Goal: Task Accomplishment & Management: Complete application form

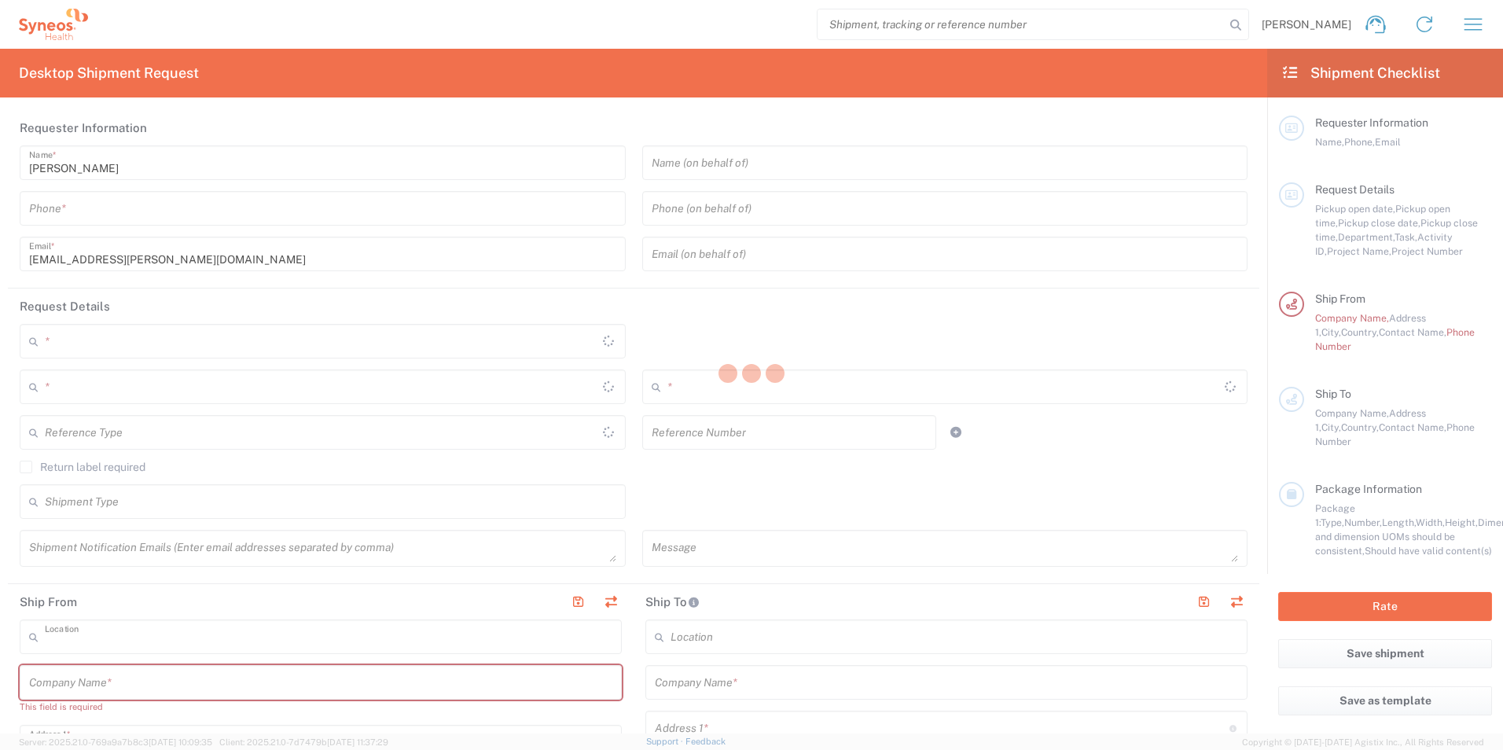
type input "Syneos Health UK Limited"
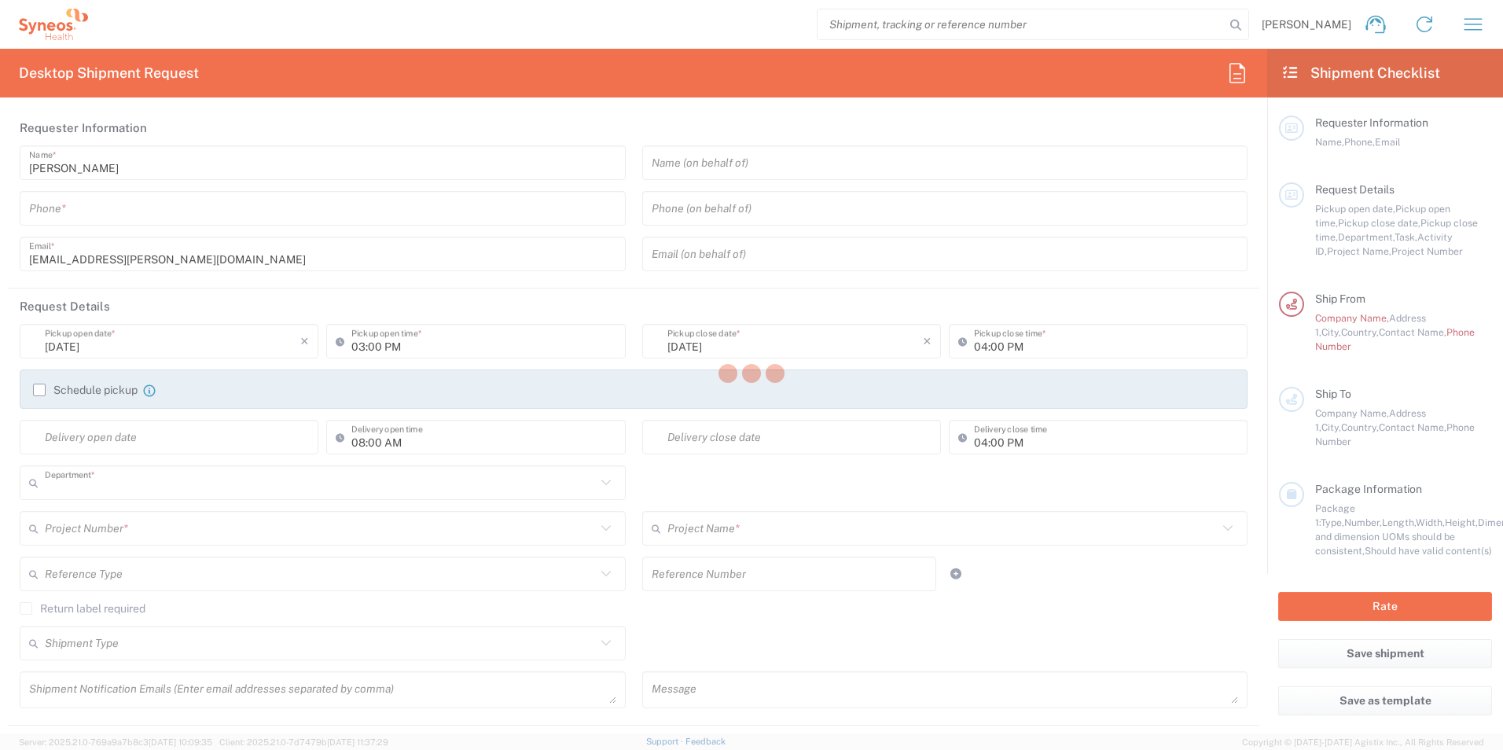
type input "3233"
type input "[GEOGRAPHIC_DATA]"
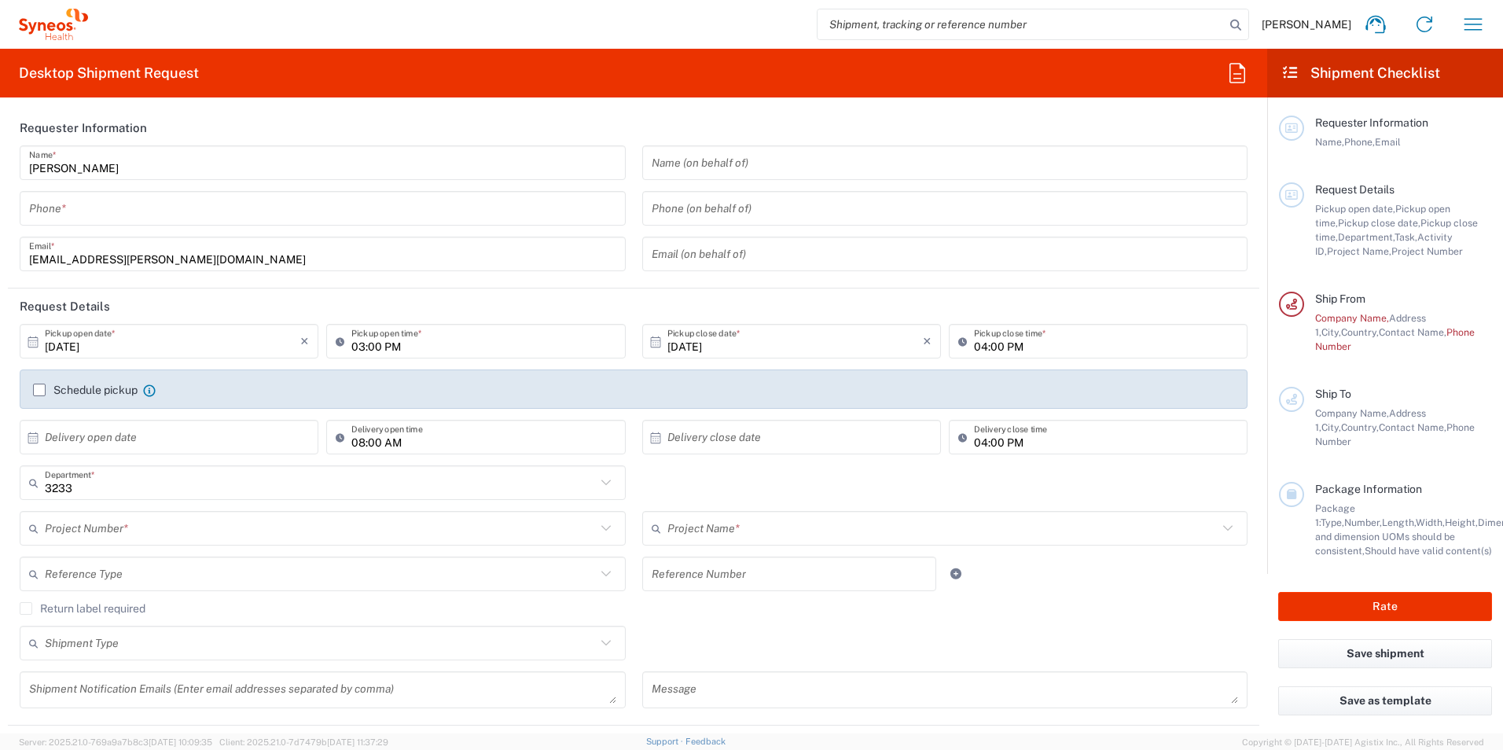
click at [49, 211] on input "tel" at bounding box center [322, 209] width 587 height 28
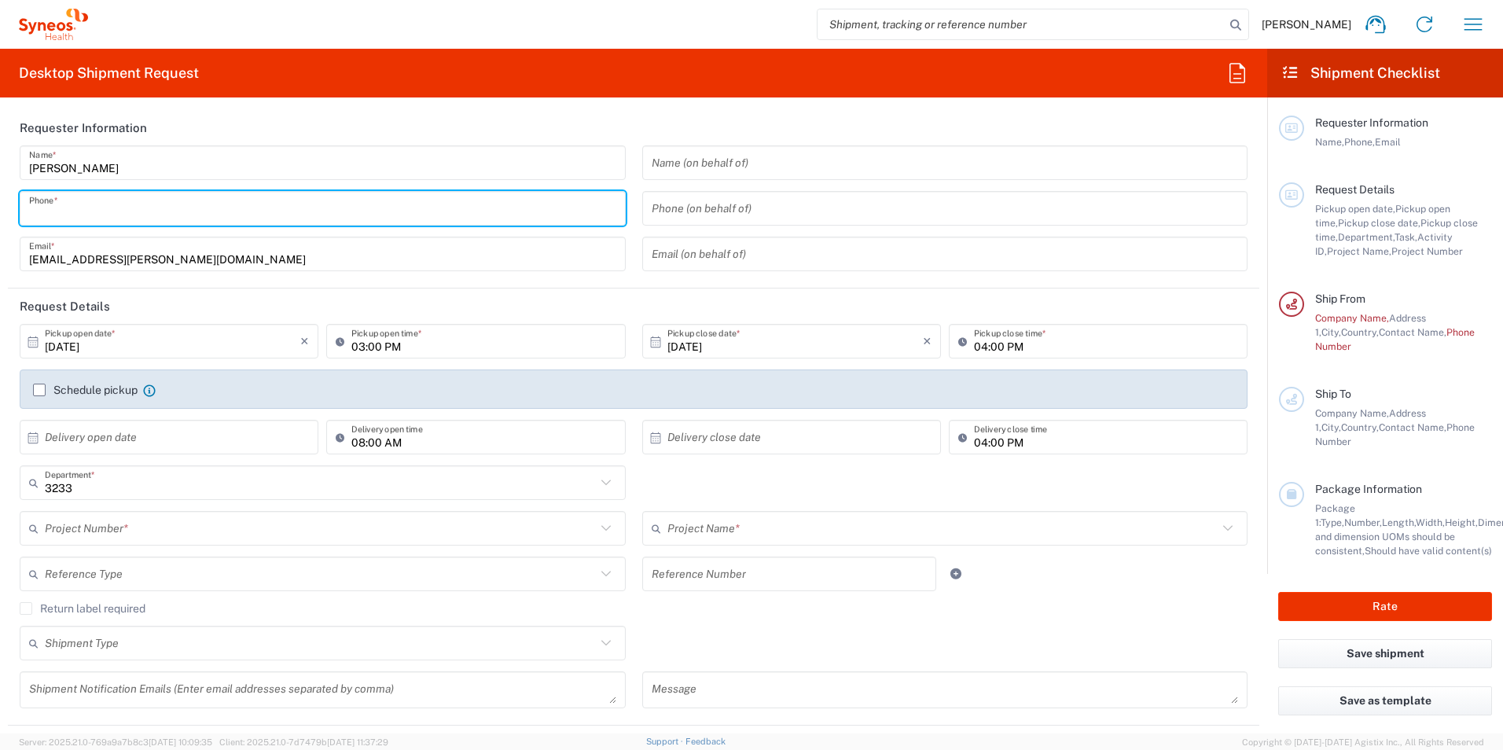
click at [62, 210] on input "tel" at bounding box center [322, 209] width 587 height 28
click at [100, 211] on input "tel" at bounding box center [322, 209] width 587 height 28
click at [100, 210] on input "tel" at bounding box center [322, 209] width 587 height 28
click at [776, 266] on input "text" at bounding box center [944, 254] width 587 height 28
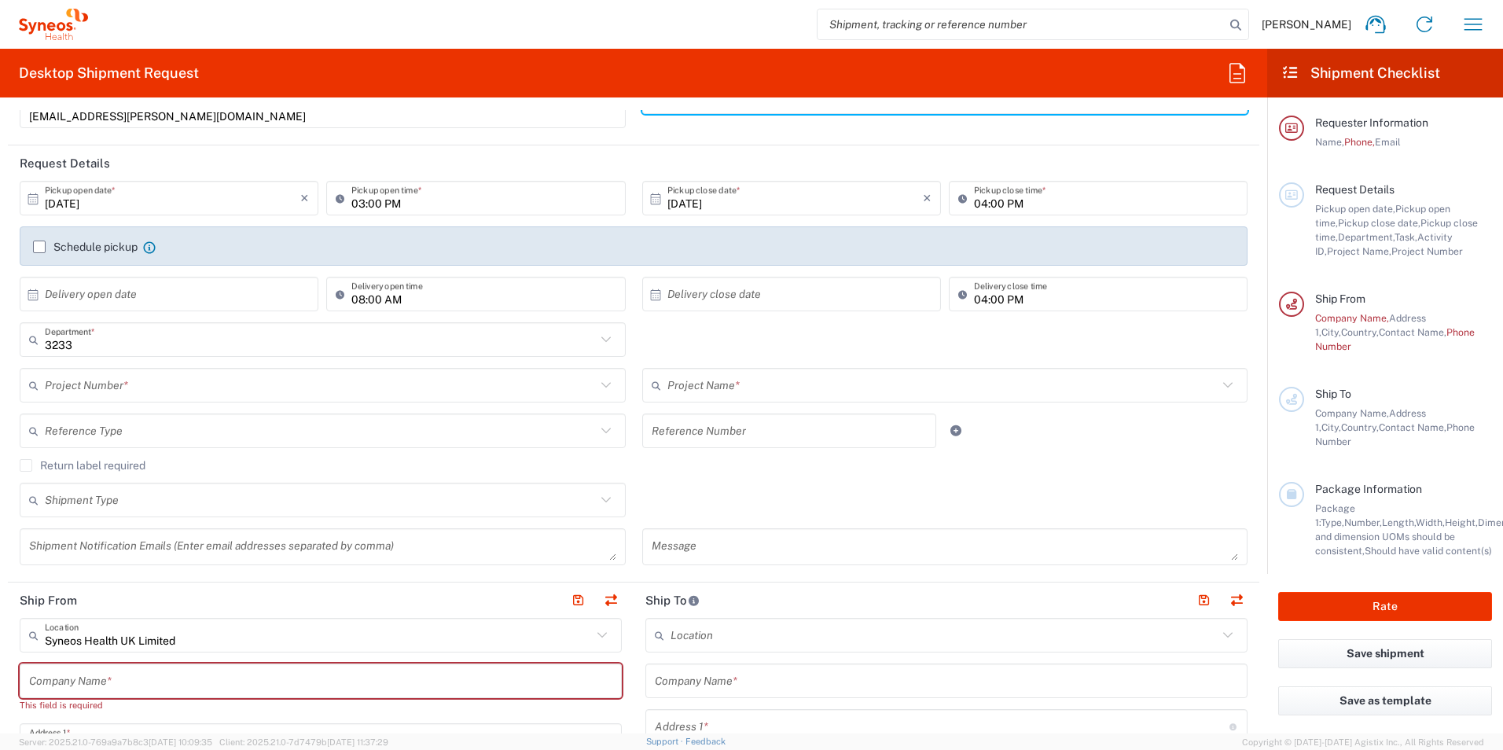
scroll to position [79, 0]
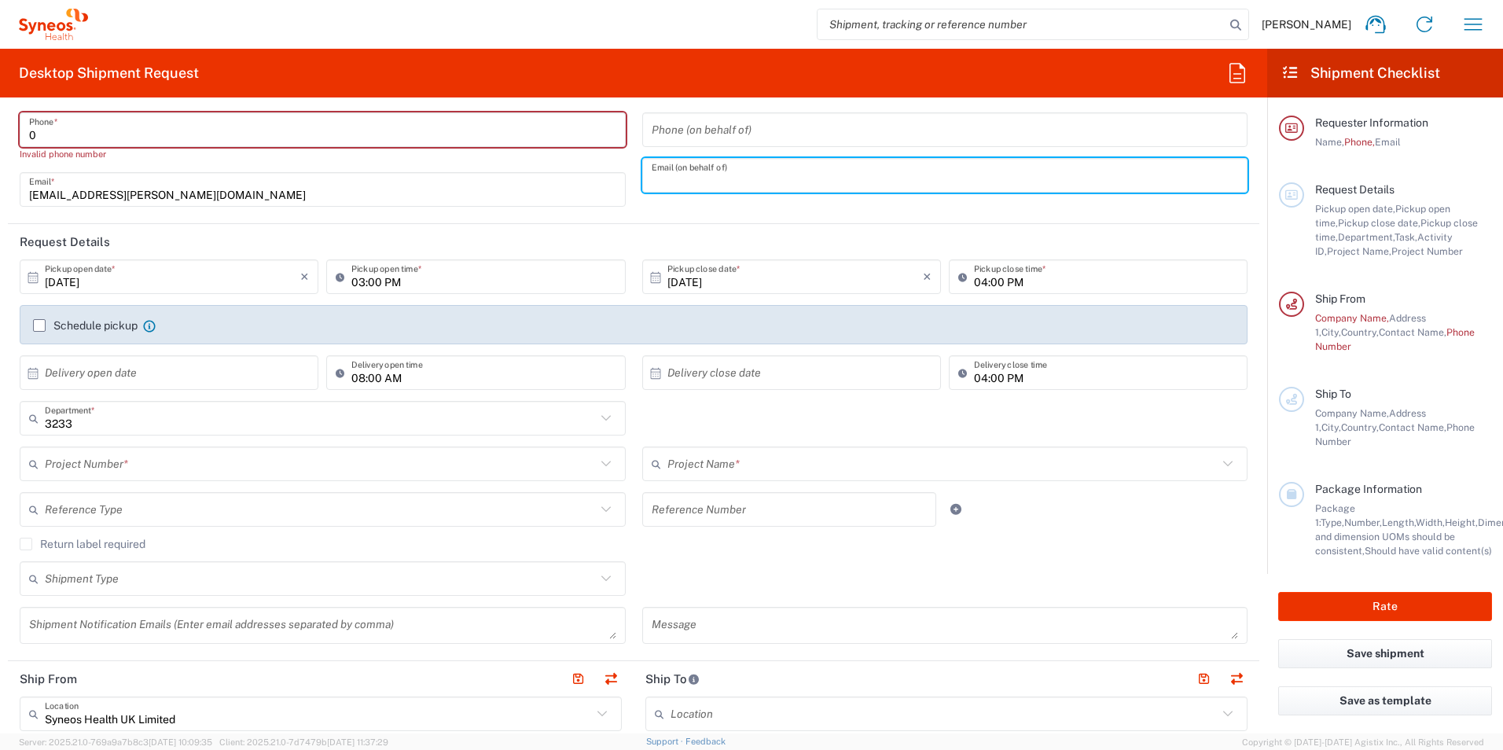
click at [87, 141] on input "0" at bounding box center [322, 130] width 587 height 28
click at [87, 137] on input "0" at bounding box center [322, 130] width 587 height 28
click at [87, 134] on input "0" at bounding box center [322, 130] width 587 height 28
click at [38, 139] on input "0" at bounding box center [322, 130] width 587 height 28
click at [281, 491] on div "Project Number * **6183 DEPARTMENTAL EXPENSE #C2015019517 [PERSON_NAME] 7046933…" at bounding box center [323, 469] width 622 height 46
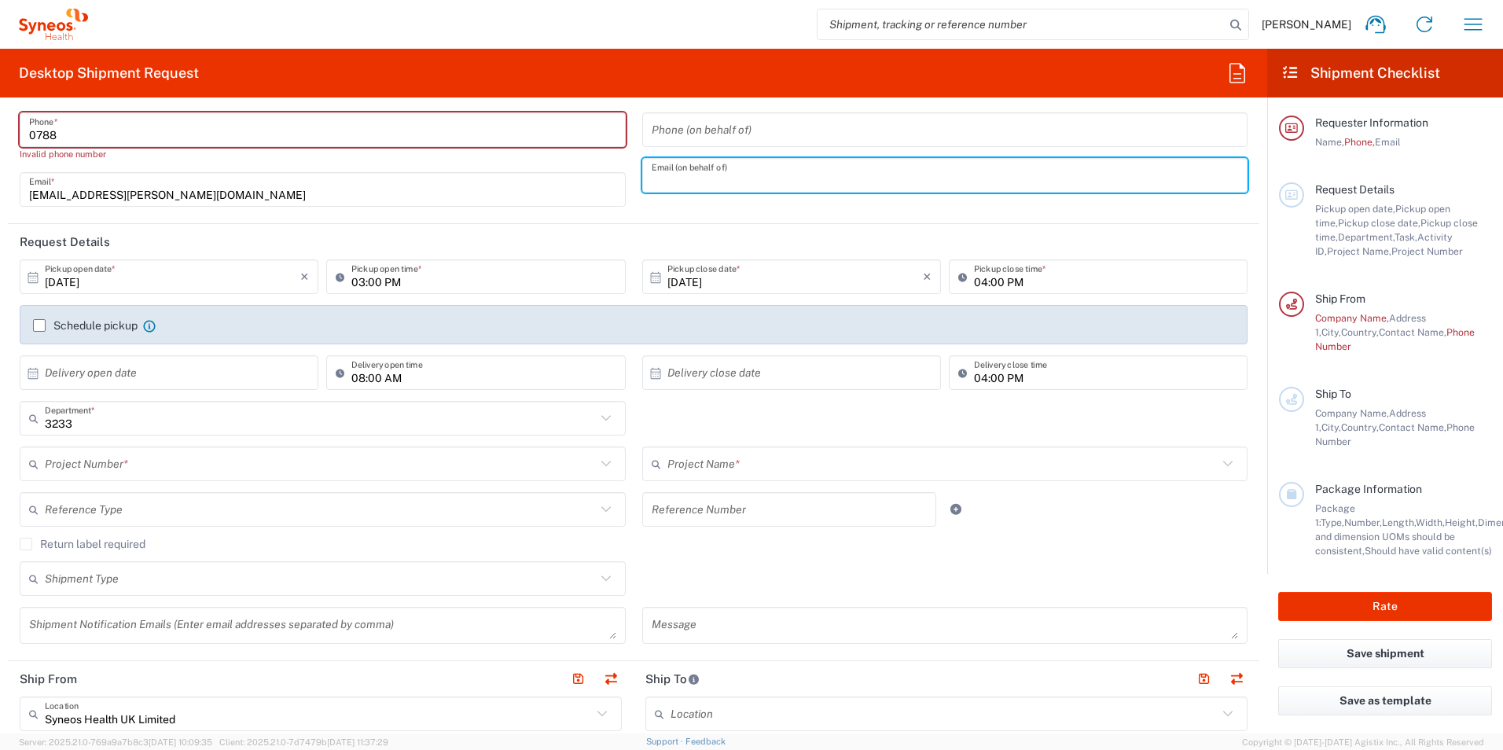
click at [395, 359] on input "08:00 AM" at bounding box center [483, 373] width 264 height 28
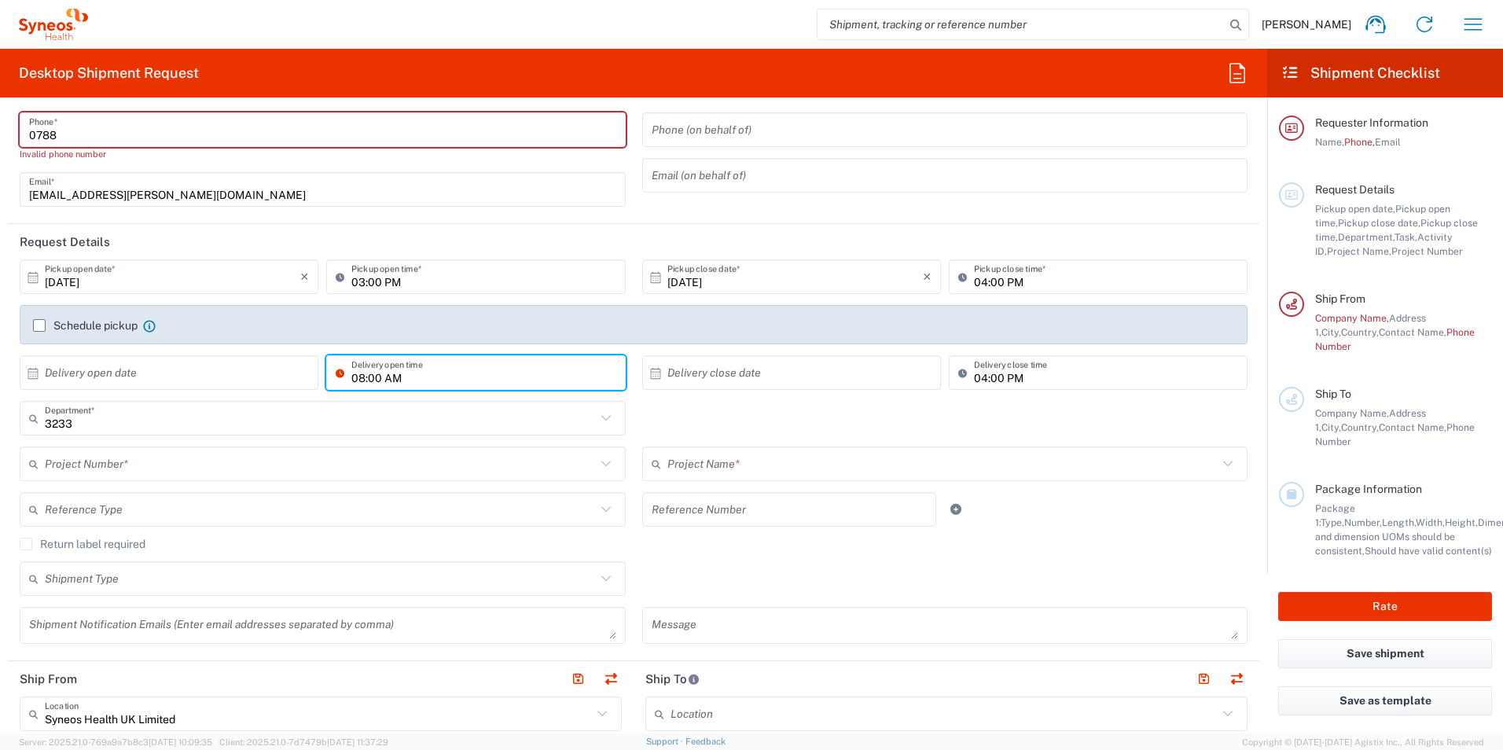
click at [74, 259] on div "[DATE] × Pickup open date * Cancel Apply" at bounding box center [169, 282] width 306 height 46
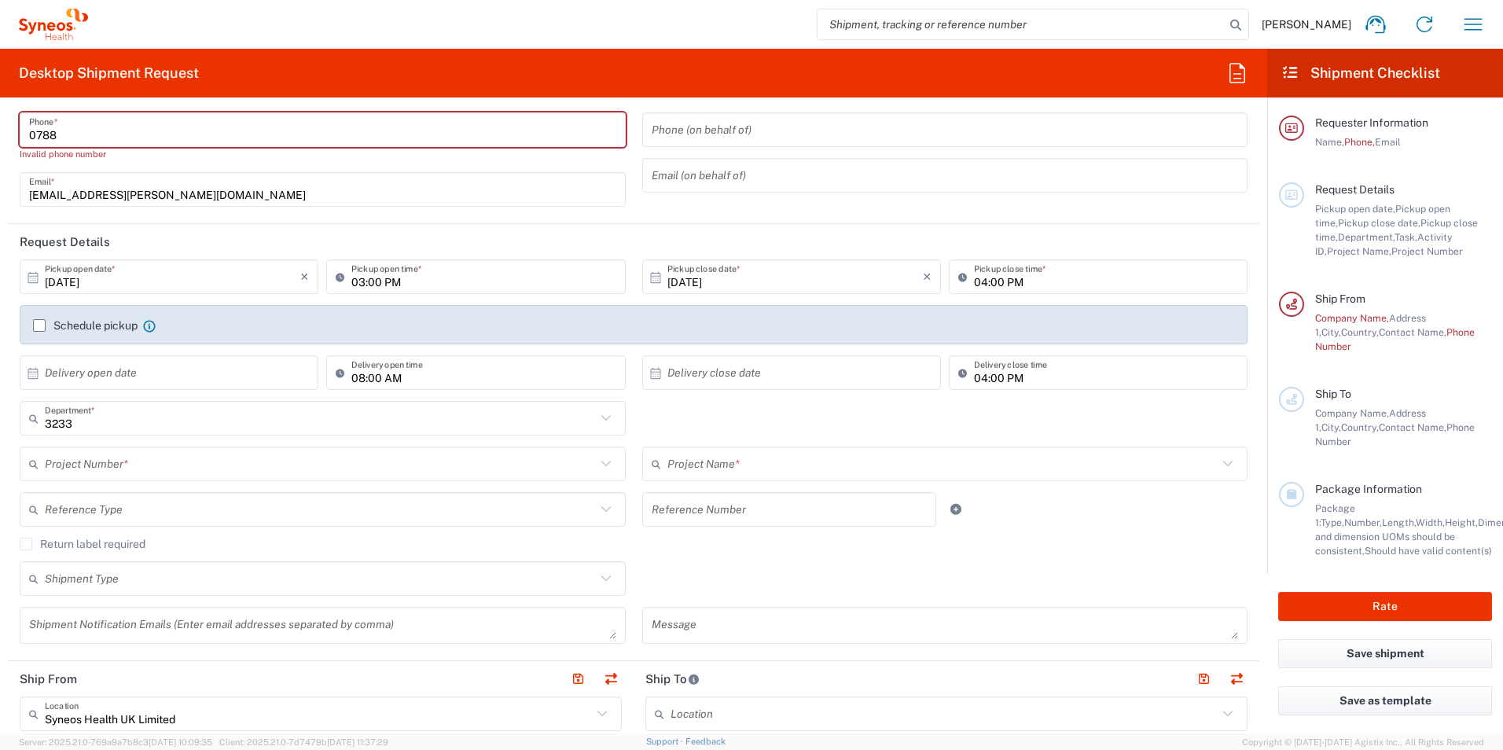
scroll to position [0, 0]
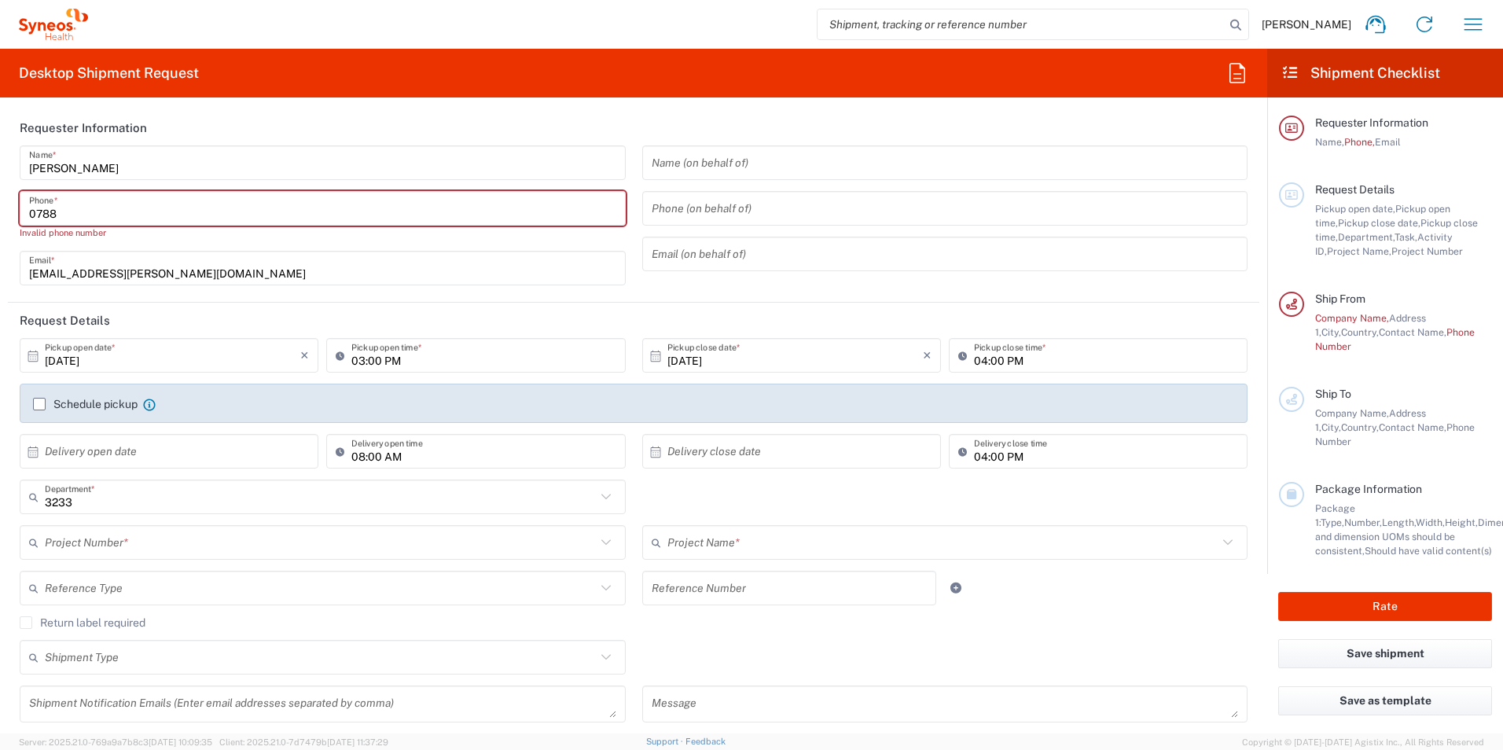
click at [67, 211] on input "0788" at bounding box center [322, 209] width 587 height 28
click at [68, 215] on input "0788" at bounding box center [322, 209] width 587 height 28
click at [58, 215] on input "0788" at bounding box center [322, 209] width 587 height 28
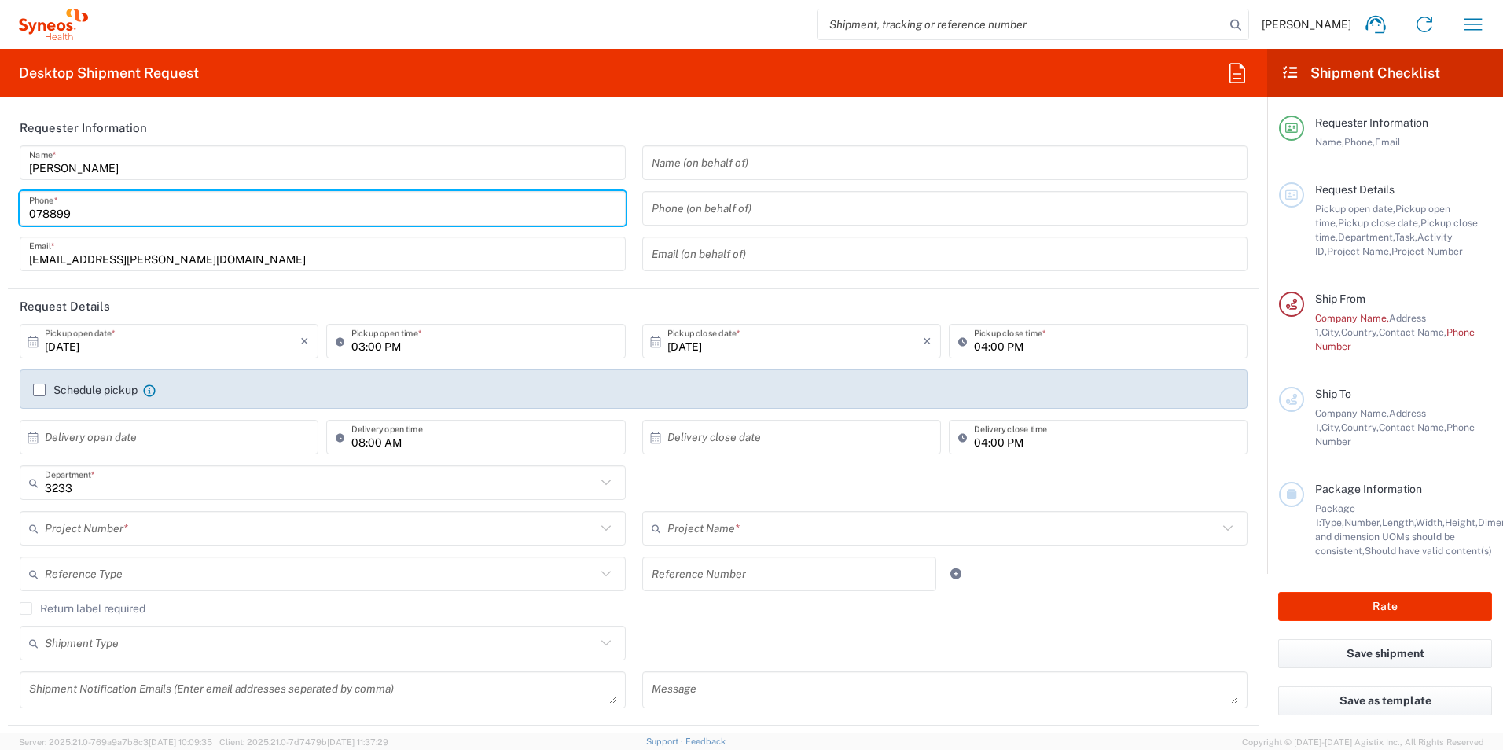
type input "07889972509"
click at [306, 244] on input "[EMAIL_ADDRESS][PERSON_NAME][DOMAIN_NAME]" at bounding box center [322, 254] width 587 height 28
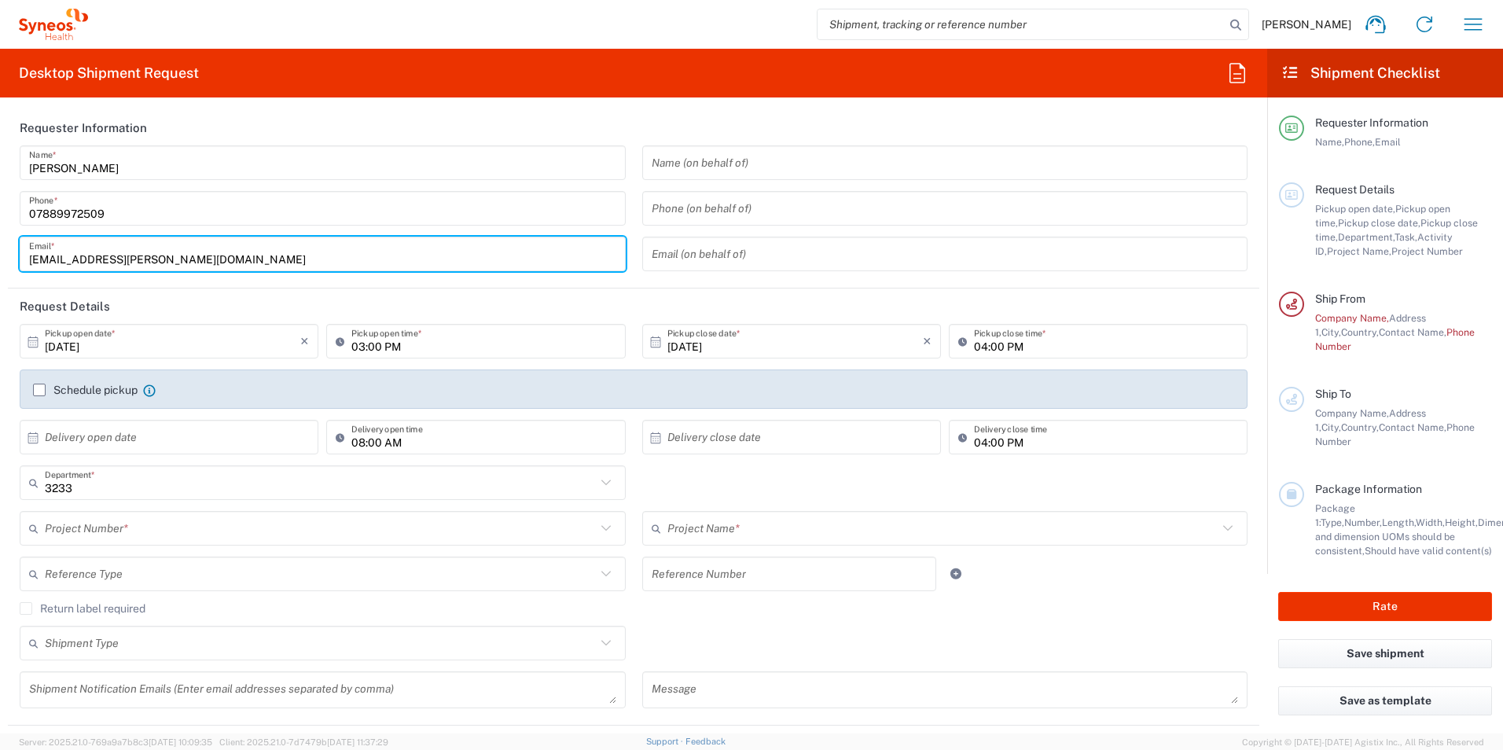
drag, startPoint x: 424, startPoint y: 280, endPoint x: 205, endPoint y: 344, distance: 227.8
click at [424, 281] on div "[PERSON_NAME] Name * [PHONE_NUMBER] Phone * [EMAIL_ADDRESS][PERSON_NAME][DOMAIN…" at bounding box center [323, 213] width 622 height 137
click at [415, 343] on input "03:00 PM" at bounding box center [483, 342] width 264 height 28
click at [31, 341] on icon at bounding box center [33, 342] width 14 height 14
click at [31, 342] on icon at bounding box center [33, 342] width 14 height 14
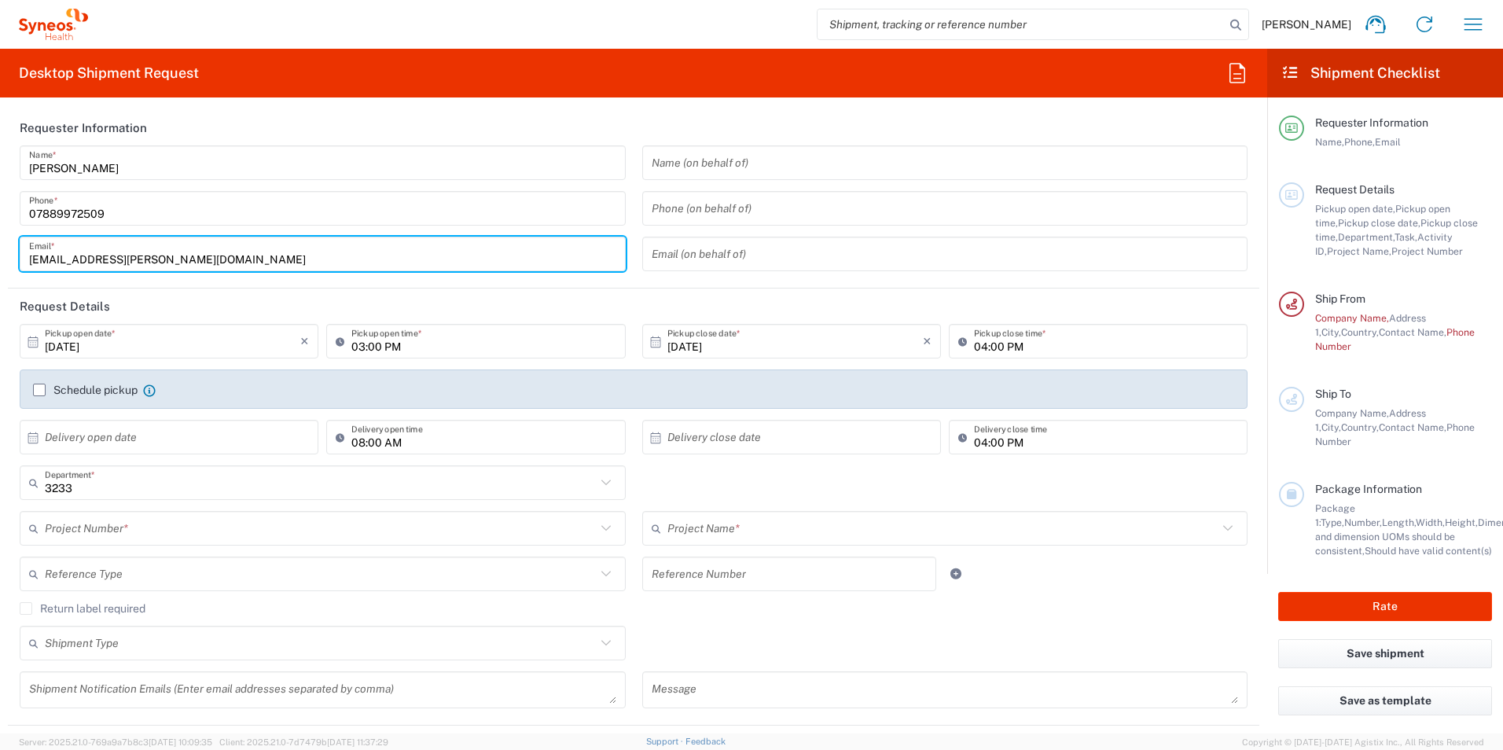
click at [34, 387] on label "Schedule pickup" at bounding box center [85, 390] width 105 height 13
click at [39, 390] on input "Schedule pickup" at bounding box center [39, 390] width 0 height 0
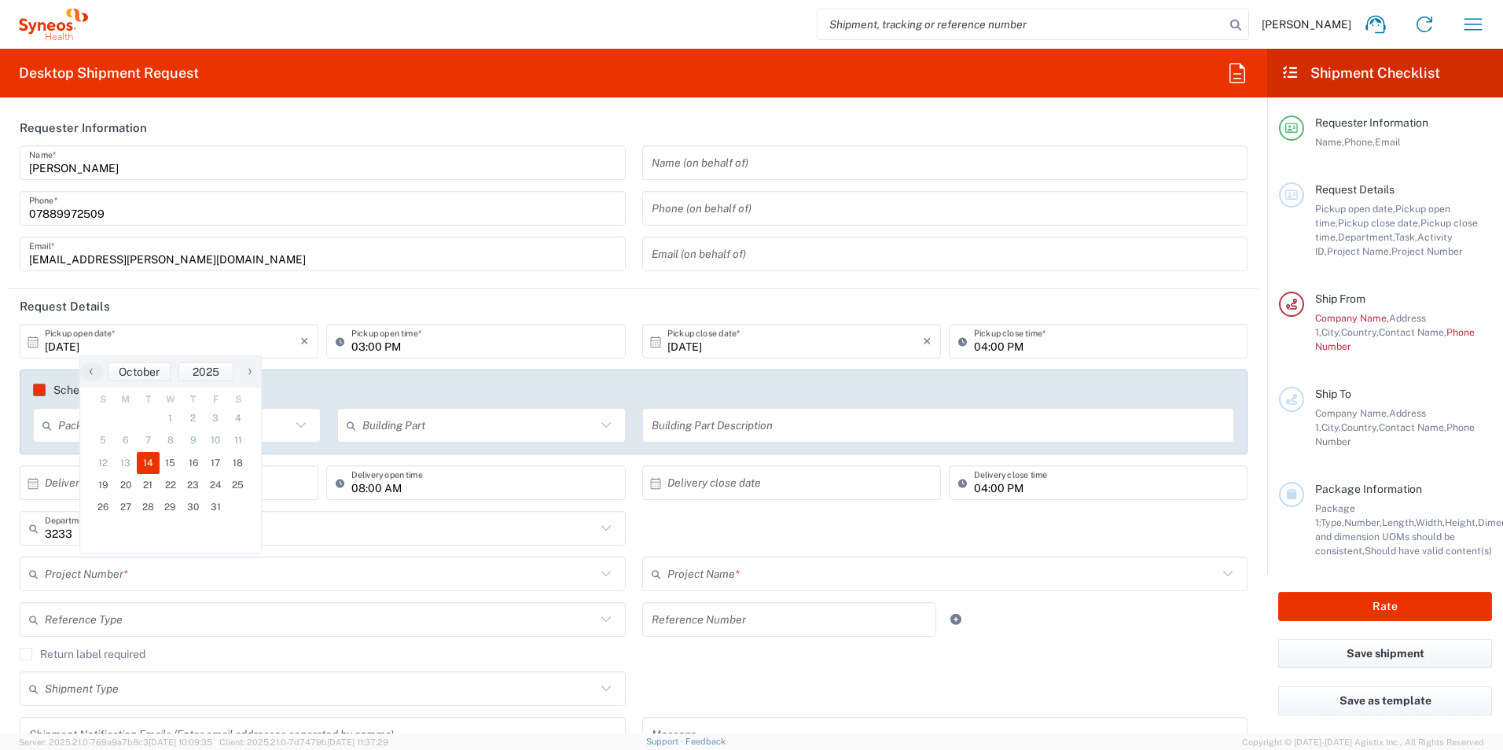
click at [156, 350] on input "[DATE]" at bounding box center [172, 342] width 255 height 28
drag, startPoint x: 172, startPoint y: 348, endPoint x: 136, endPoint y: 347, distance: 36.2
click at [171, 349] on input "[DATE]" at bounding box center [172, 342] width 255 height 28
click at [136, 347] on input "[DATE]" at bounding box center [172, 342] width 255 height 28
click at [35, 342] on icon at bounding box center [33, 341] width 10 height 11
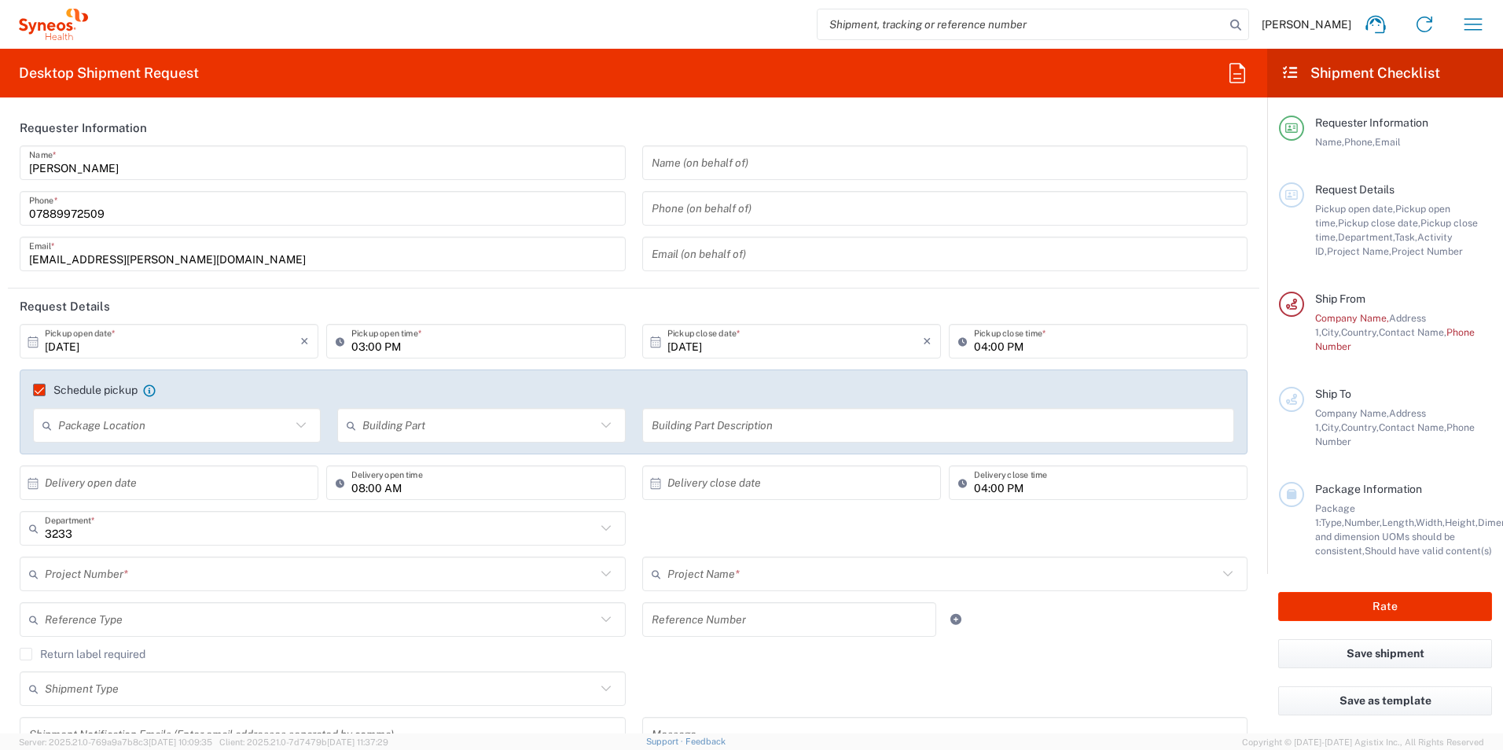
click at [102, 419] on input "text" at bounding box center [174, 426] width 233 height 28
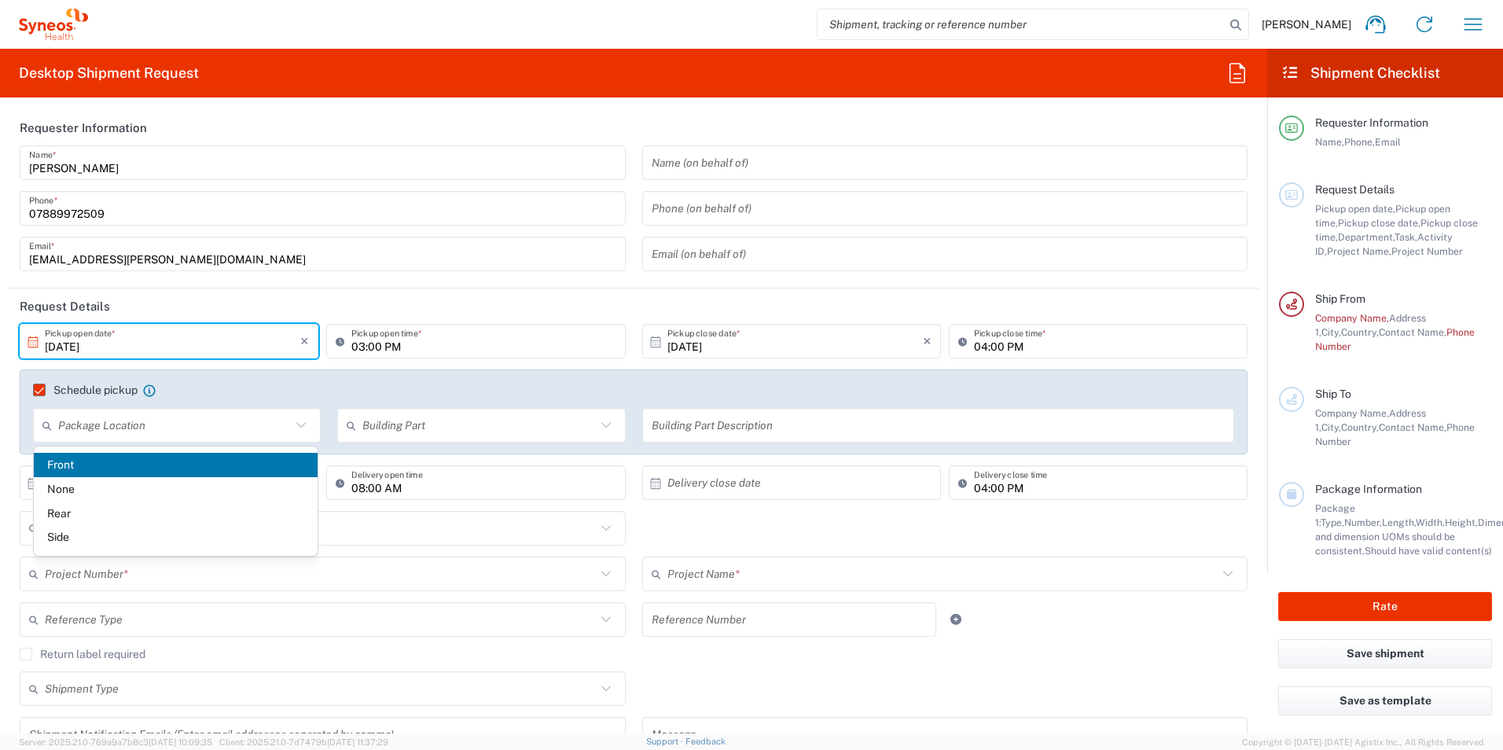
click at [81, 335] on input "[DATE]" at bounding box center [172, 342] width 255 height 28
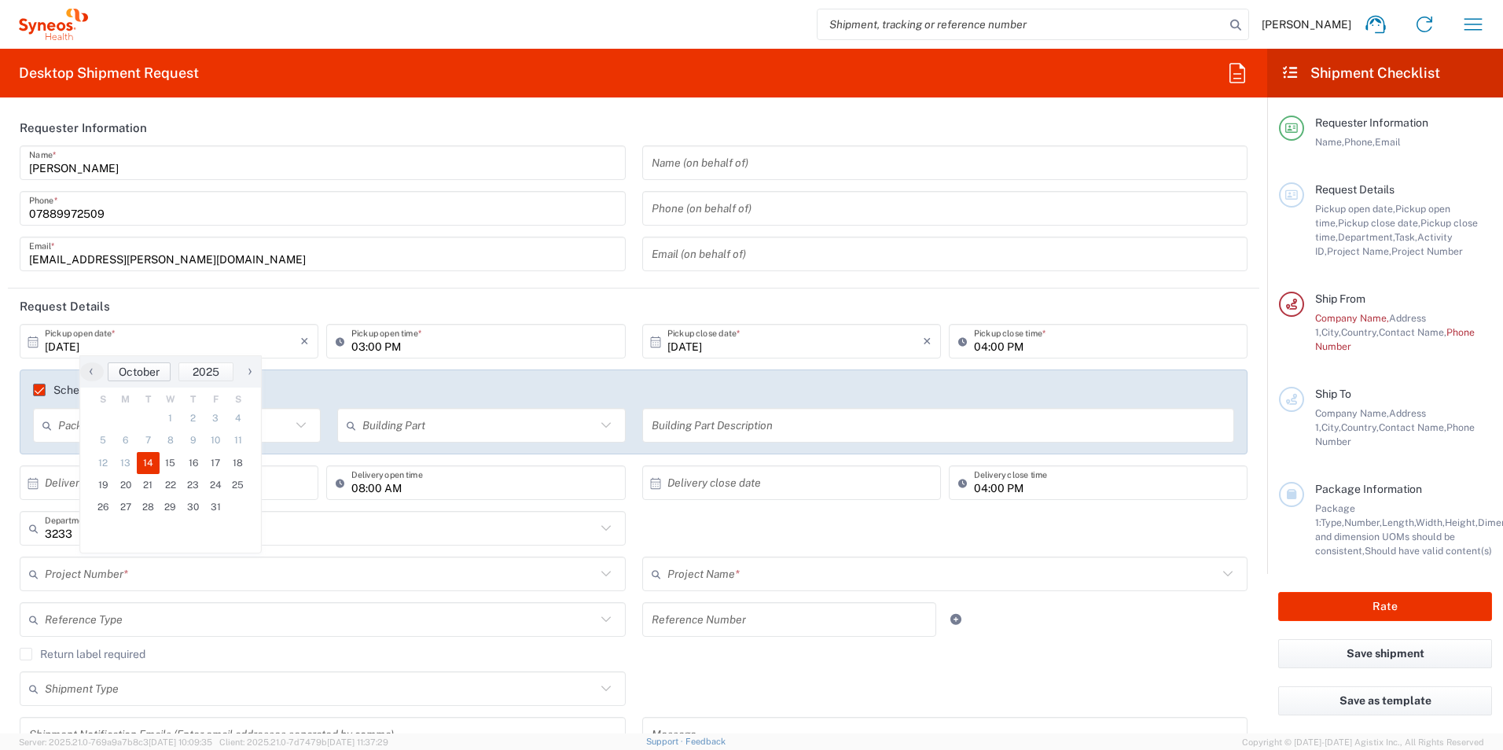
click at [159, 370] on span "October" at bounding box center [139, 371] width 41 height 13
click at [226, 534] on span "December" at bounding box center [227, 535] width 67 height 24
click at [166, 370] on button "December" at bounding box center [140, 371] width 70 height 19
click at [231, 533] on span "December" at bounding box center [227, 535] width 67 height 24
click at [161, 369] on span "December" at bounding box center [139, 371] width 53 height 13
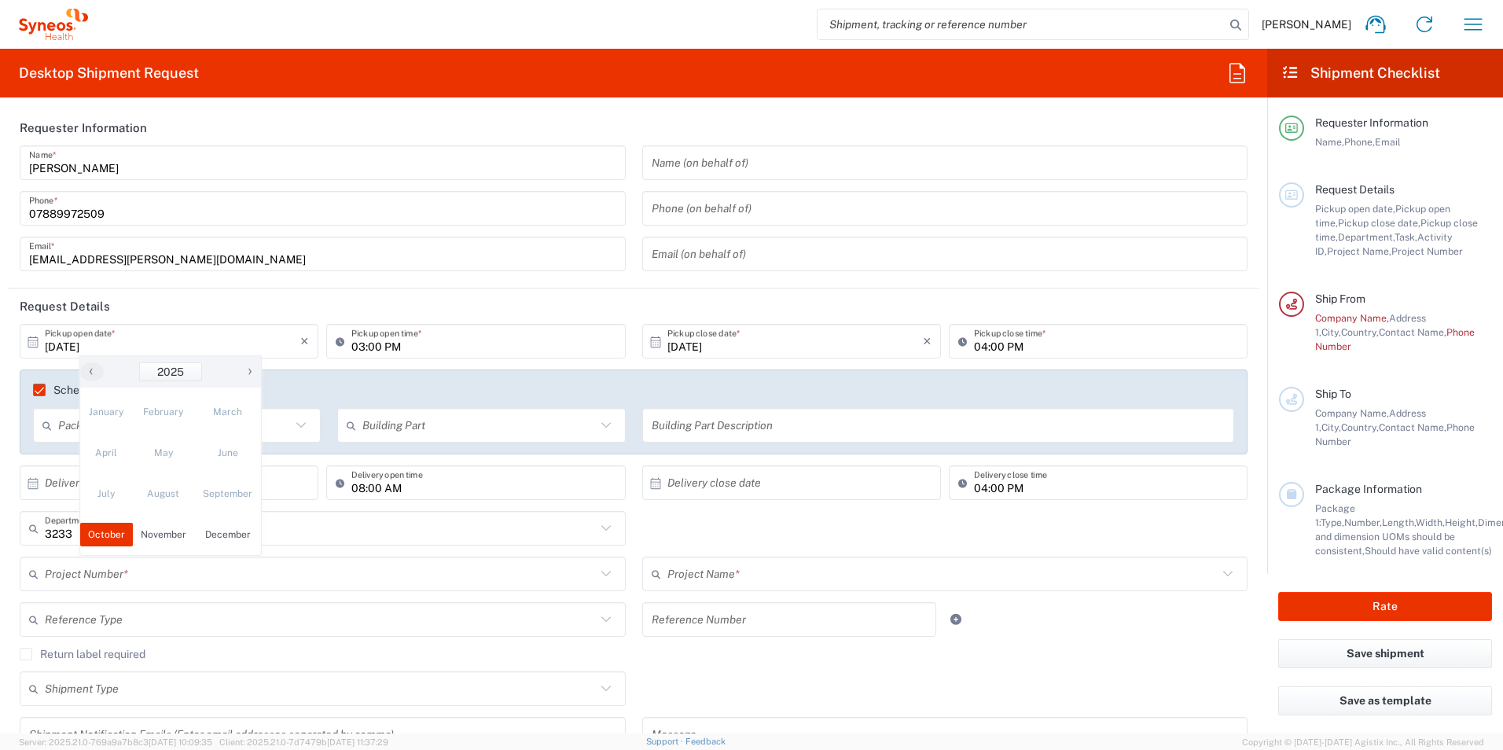
click at [251, 368] on span "›" at bounding box center [250, 370] width 24 height 19
click at [99, 409] on span "January" at bounding box center [106, 412] width 53 height 24
click at [124, 456] on span "12" at bounding box center [126, 463] width 23 height 22
type input "[DATE]"
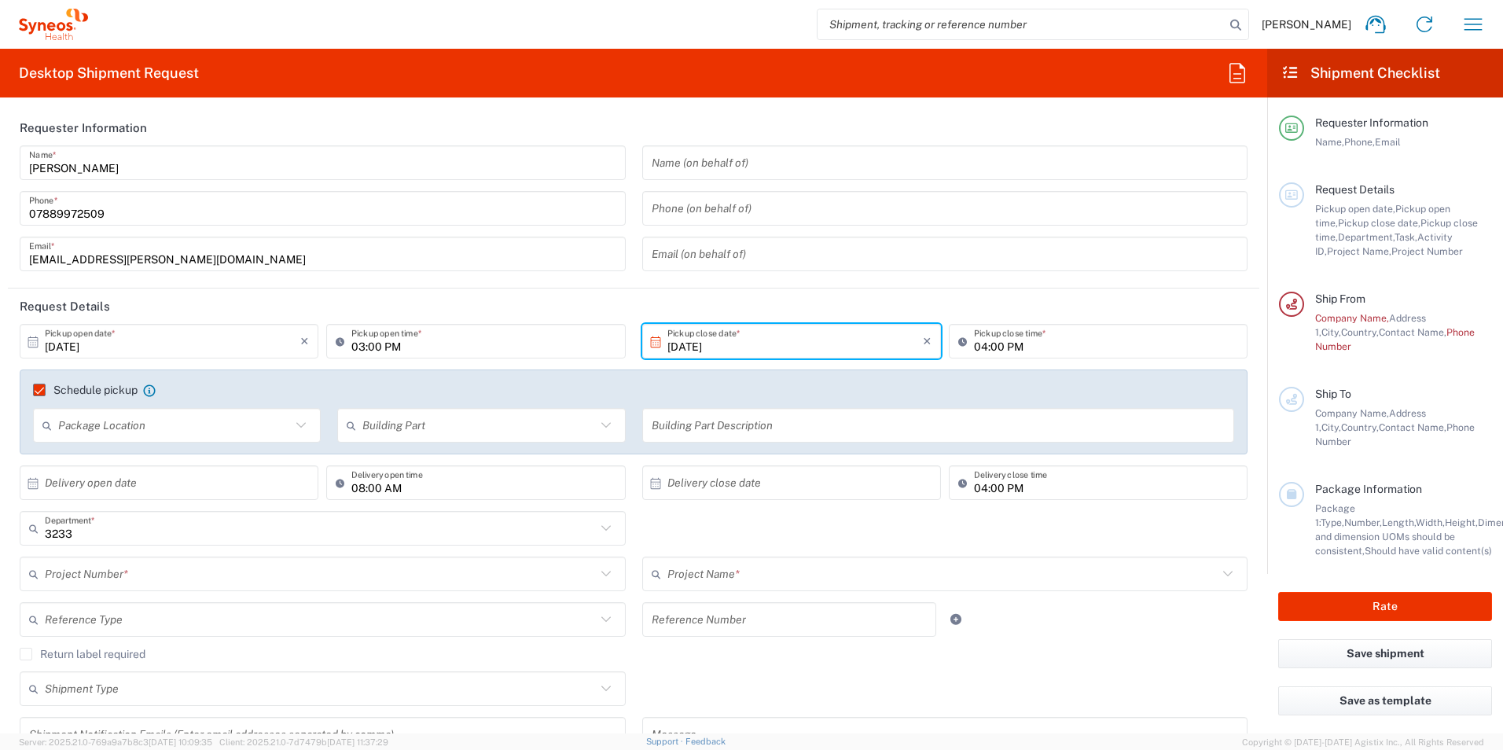
drag, startPoint x: 407, startPoint y: 346, endPoint x: 430, endPoint y: 339, distance: 23.6
click at [406, 347] on input "03:00 PM" at bounding box center [483, 342] width 264 height 28
click at [409, 346] on input "03:00 PM" at bounding box center [483, 342] width 264 height 28
click at [339, 342] on icon at bounding box center [344, 340] width 16 height 25
click at [336, 339] on icon at bounding box center [344, 340] width 16 height 25
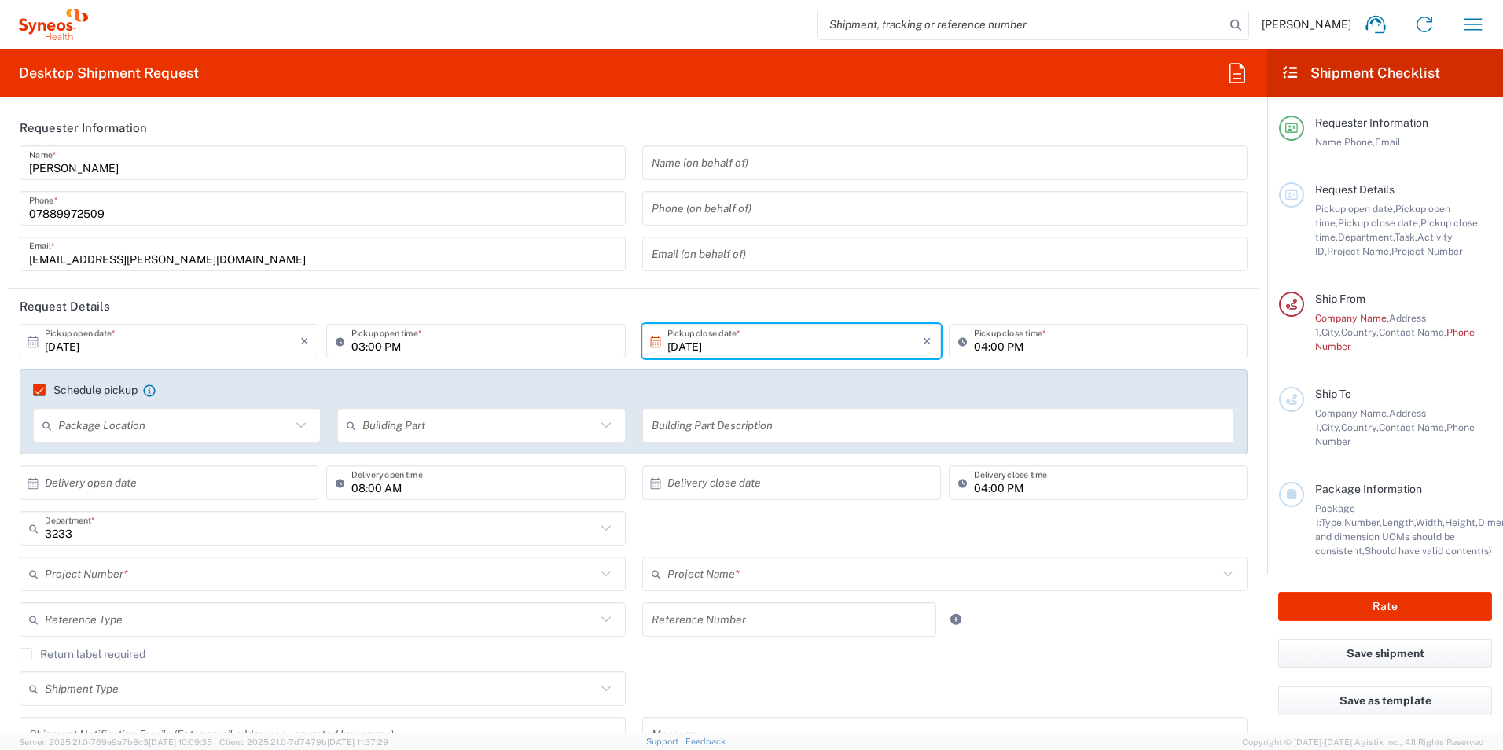
click at [336, 339] on icon at bounding box center [344, 340] width 16 height 25
click at [380, 339] on input "03:00 PM" at bounding box center [483, 342] width 264 height 28
click at [378, 344] on input "03:00 PM" at bounding box center [483, 342] width 264 height 28
click at [974, 336] on input "04:00 PM" at bounding box center [1106, 342] width 264 height 28
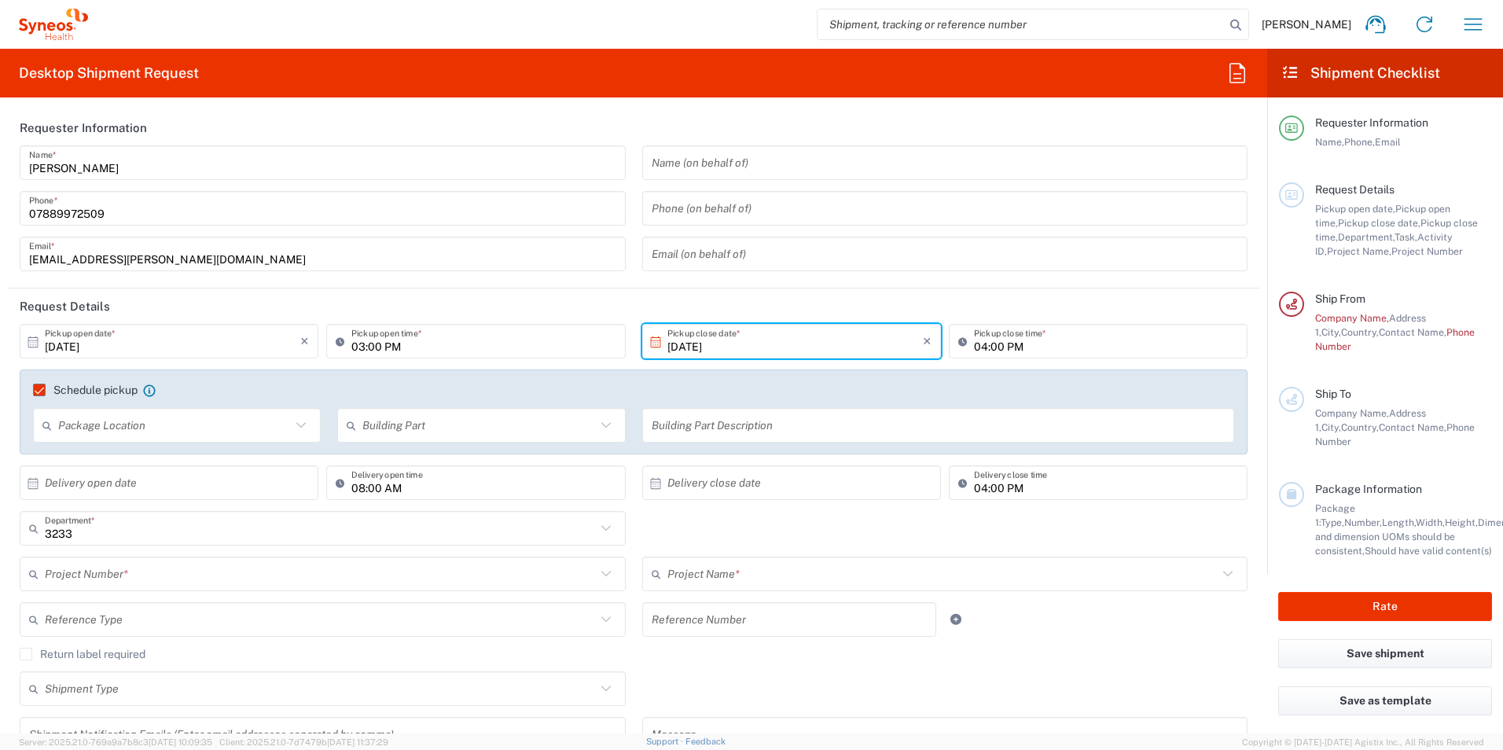
click at [732, 333] on input "[DATE]" at bounding box center [794, 342] width 255 height 28
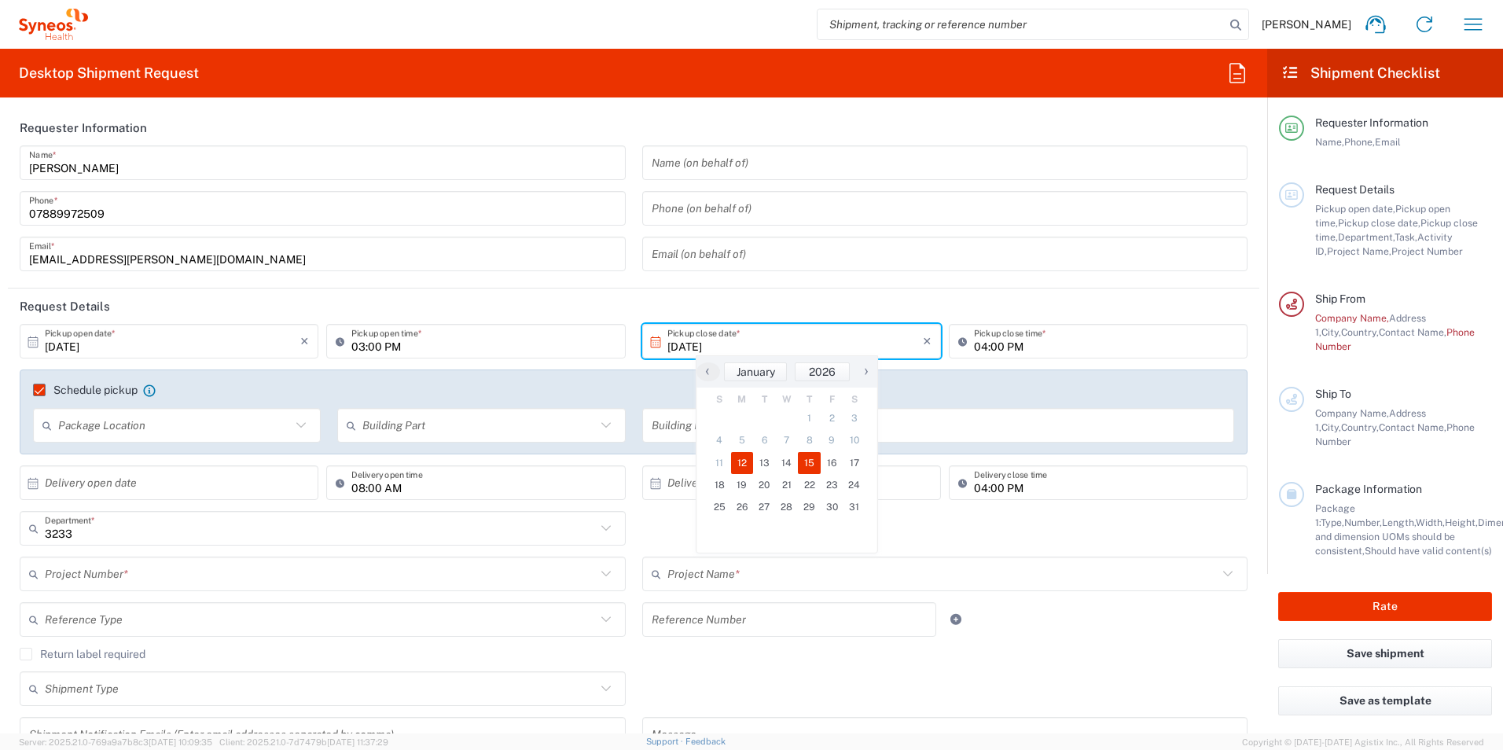
click at [813, 460] on span "15" at bounding box center [809, 463] width 23 height 22
type input "[DATE]"
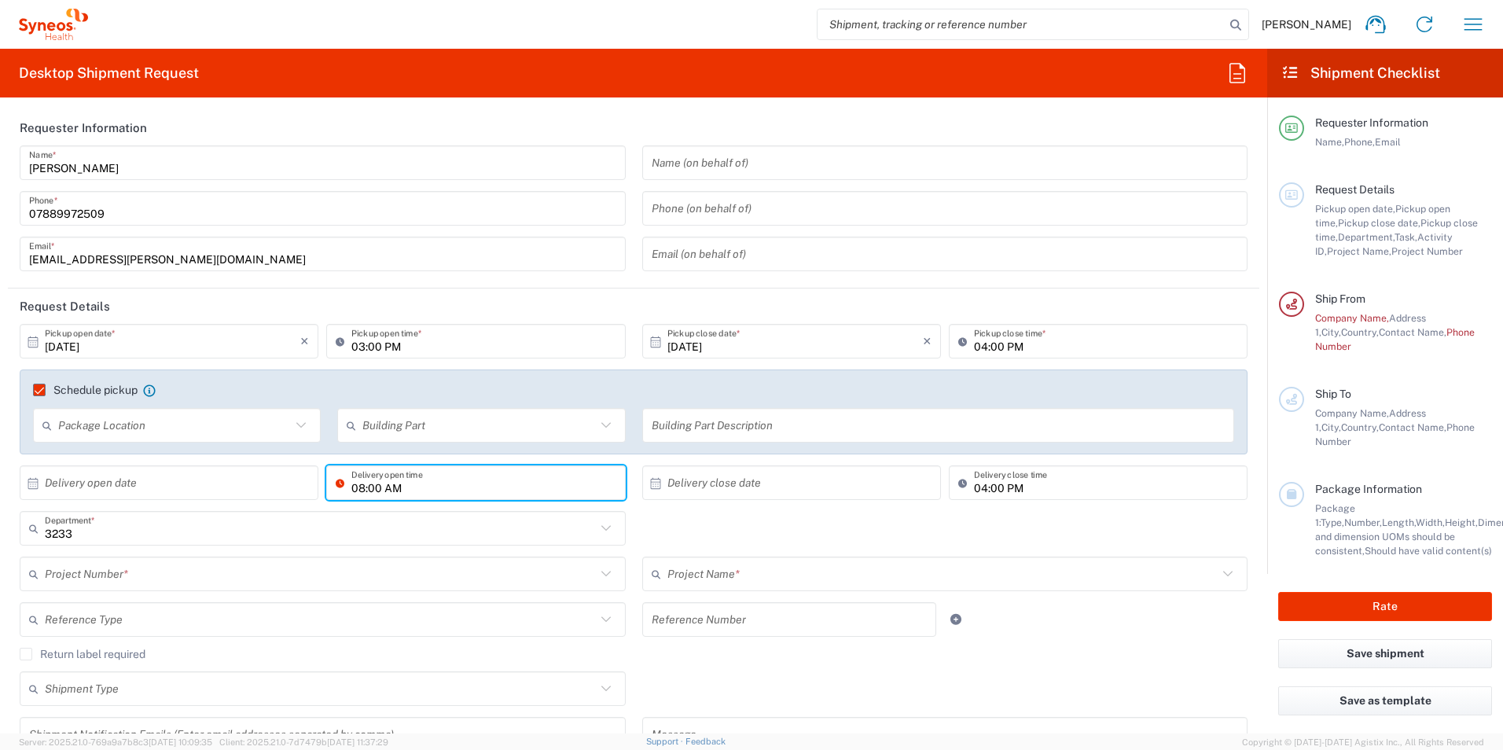
click at [464, 496] on input "08:00 AM" at bounding box center [483, 483] width 264 height 28
drag, startPoint x: 209, startPoint y: 394, endPoint x: 9, endPoint y: 391, distance: 199.6
click at [209, 395] on agx-checkbox-control "Schedule pickup When scheduling a pickup please be sure to meet the following c…" at bounding box center [633, 390] width 1201 height 14
drag, startPoint x: 232, startPoint y: 516, endPoint x: 1, endPoint y: 562, distance: 235.6
click at [232, 517] on input "3233" at bounding box center [320, 529] width 551 height 28
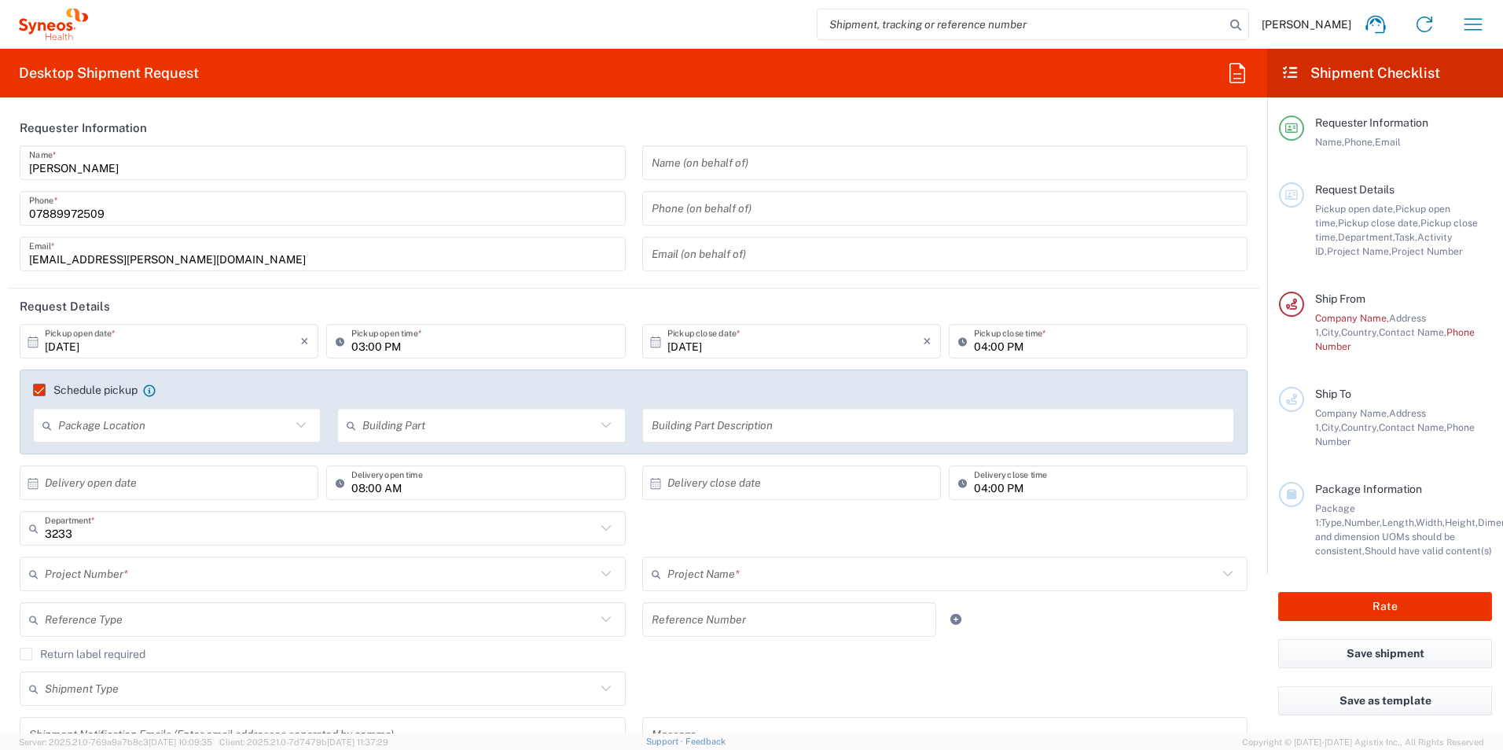
click at [210, 545] on div "3233 Department * 3233 3000 3100 3109 3110 3111 3112 3125 3130 3135 3136 3150 3…" at bounding box center [323, 534] width 622 height 46
type input "3233"
